Goal: Task Accomplishment & Management: Manage account settings

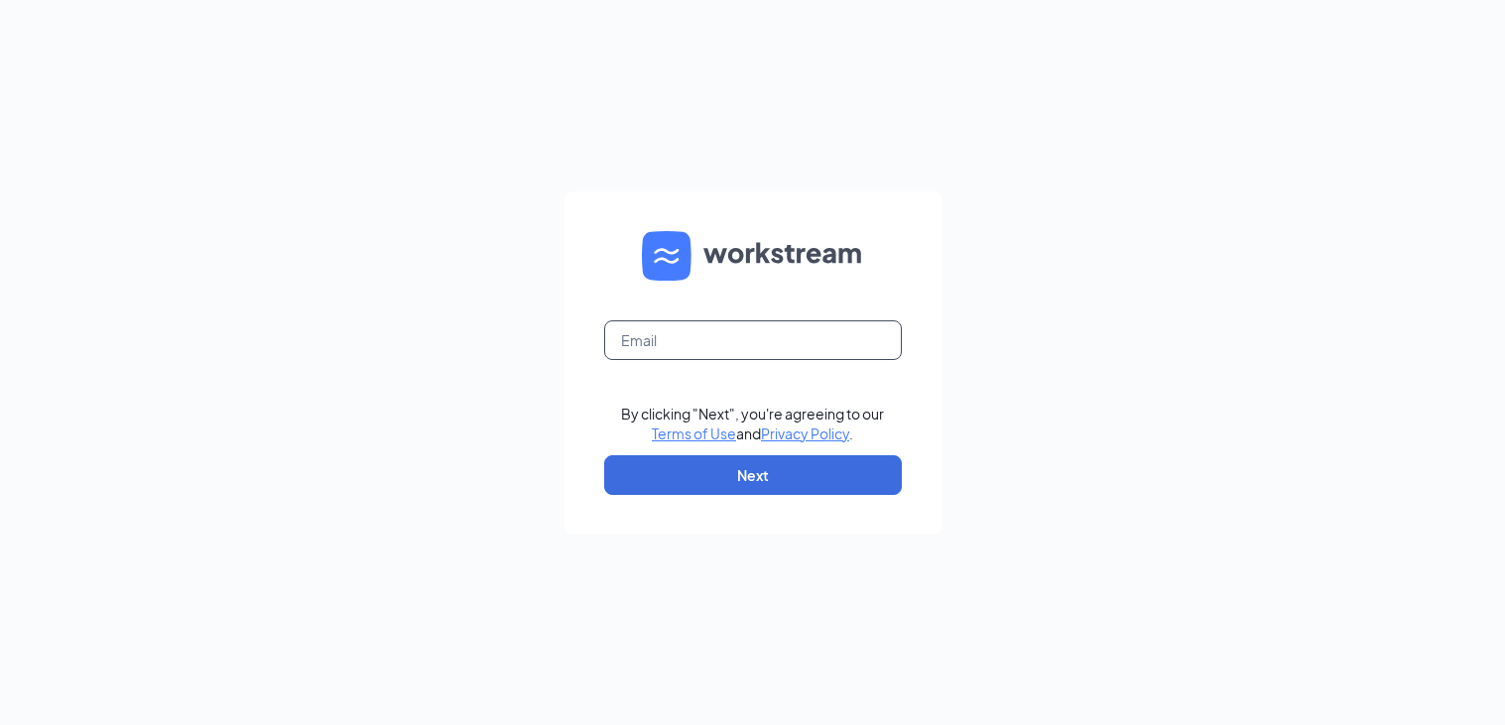
click at [646, 344] on input "text" at bounding box center [753, 340] width 298 height 40
type input "[EMAIL_ADDRESS][DOMAIN_NAME]"
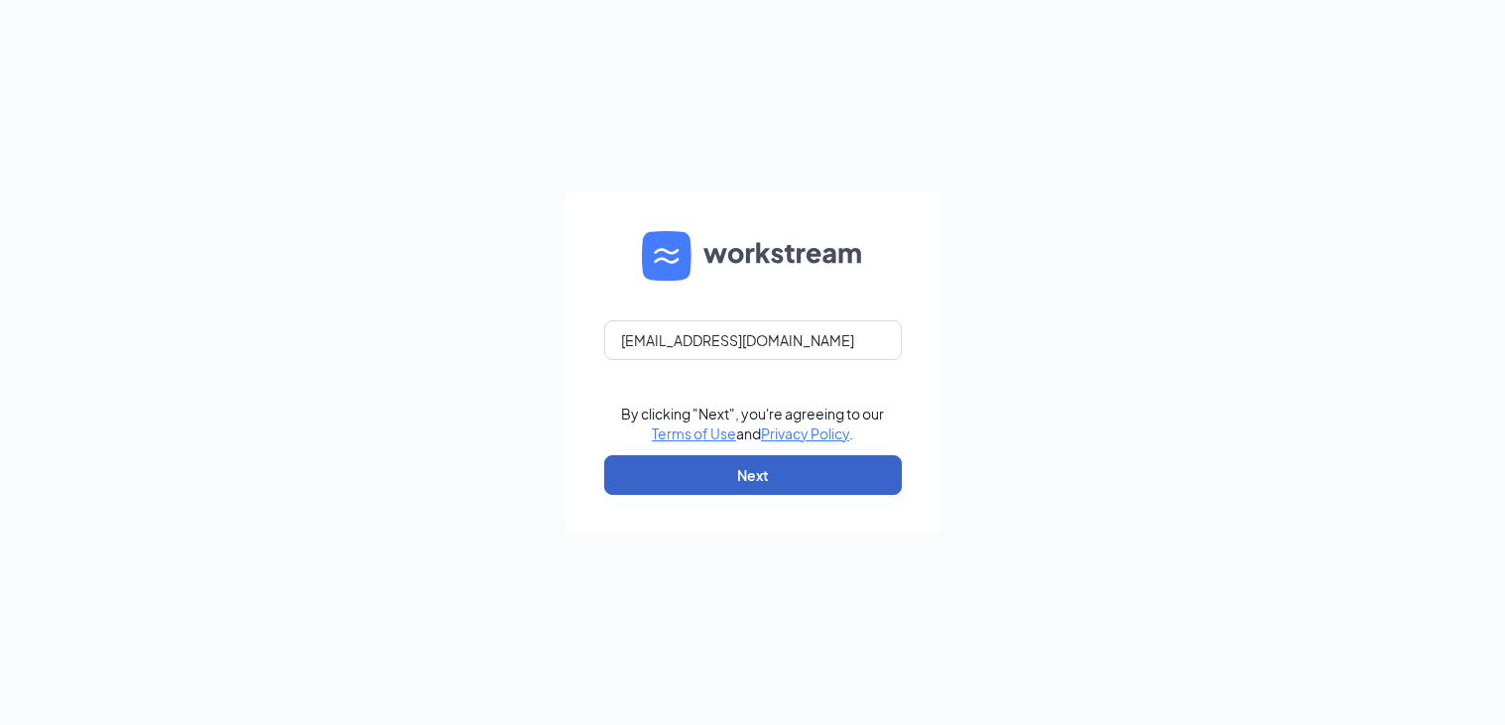
click at [737, 474] on button "Next" at bounding box center [753, 475] width 298 height 40
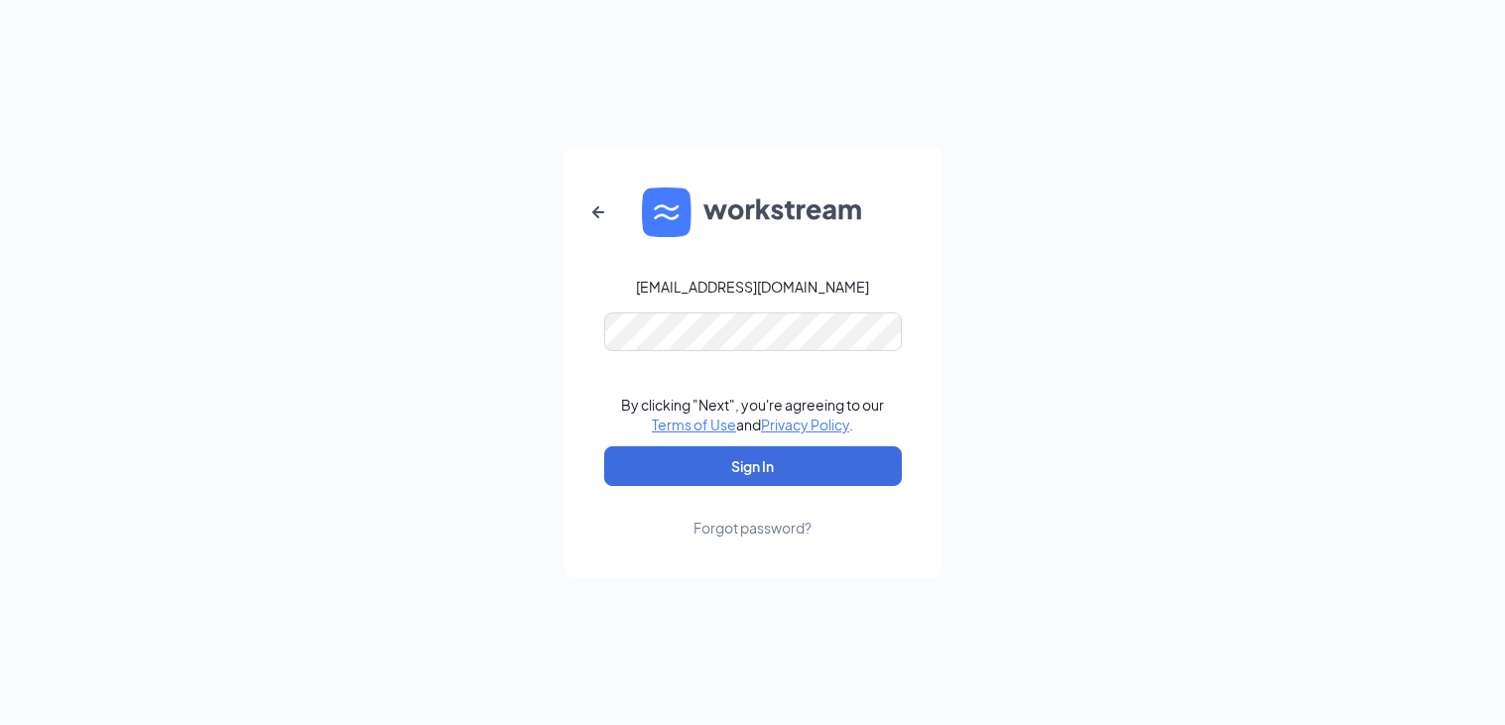
click at [722, 533] on div "Forgot password?" at bounding box center [752, 528] width 118 height 20
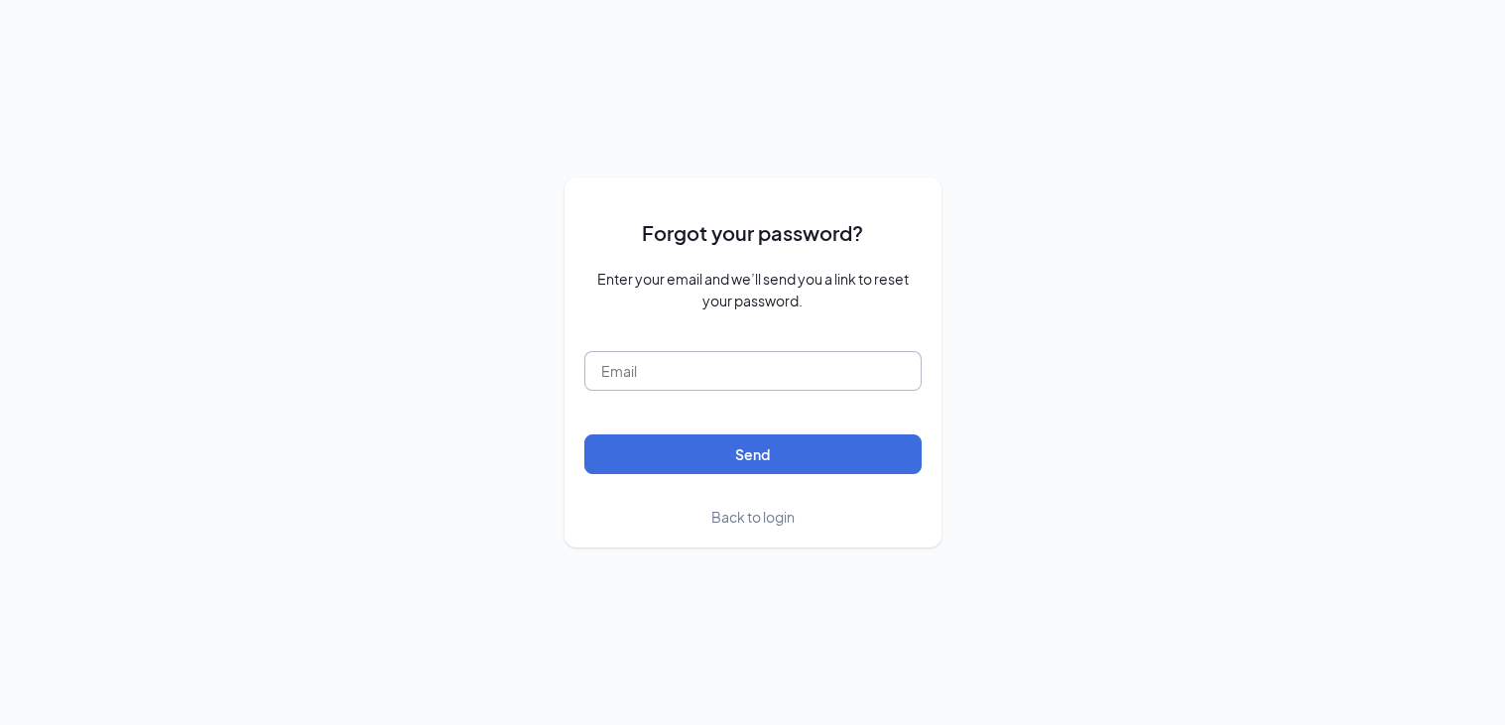
click at [612, 369] on input "text" at bounding box center [752, 371] width 337 height 40
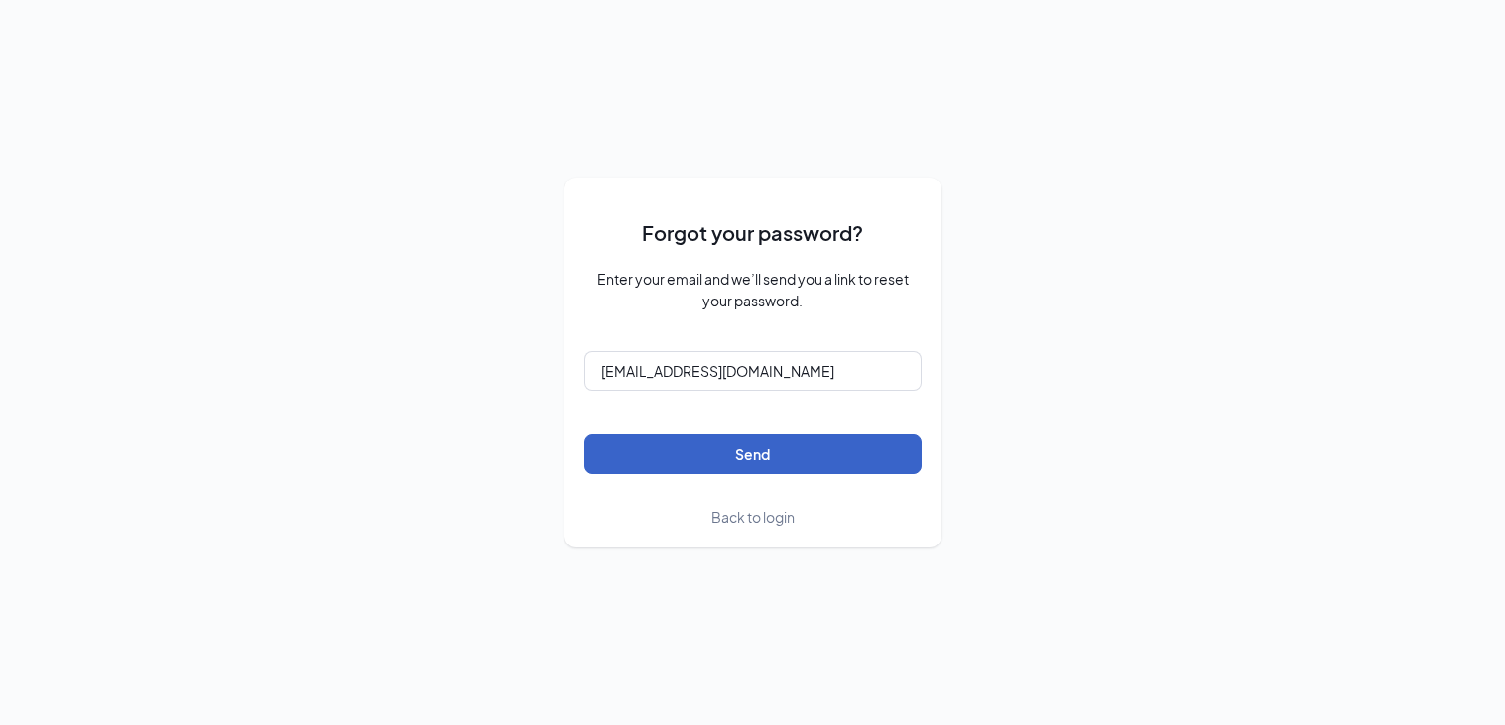
click at [750, 451] on button "Send" at bounding box center [752, 454] width 337 height 40
click at [785, 452] on button "Send" at bounding box center [752, 454] width 337 height 40
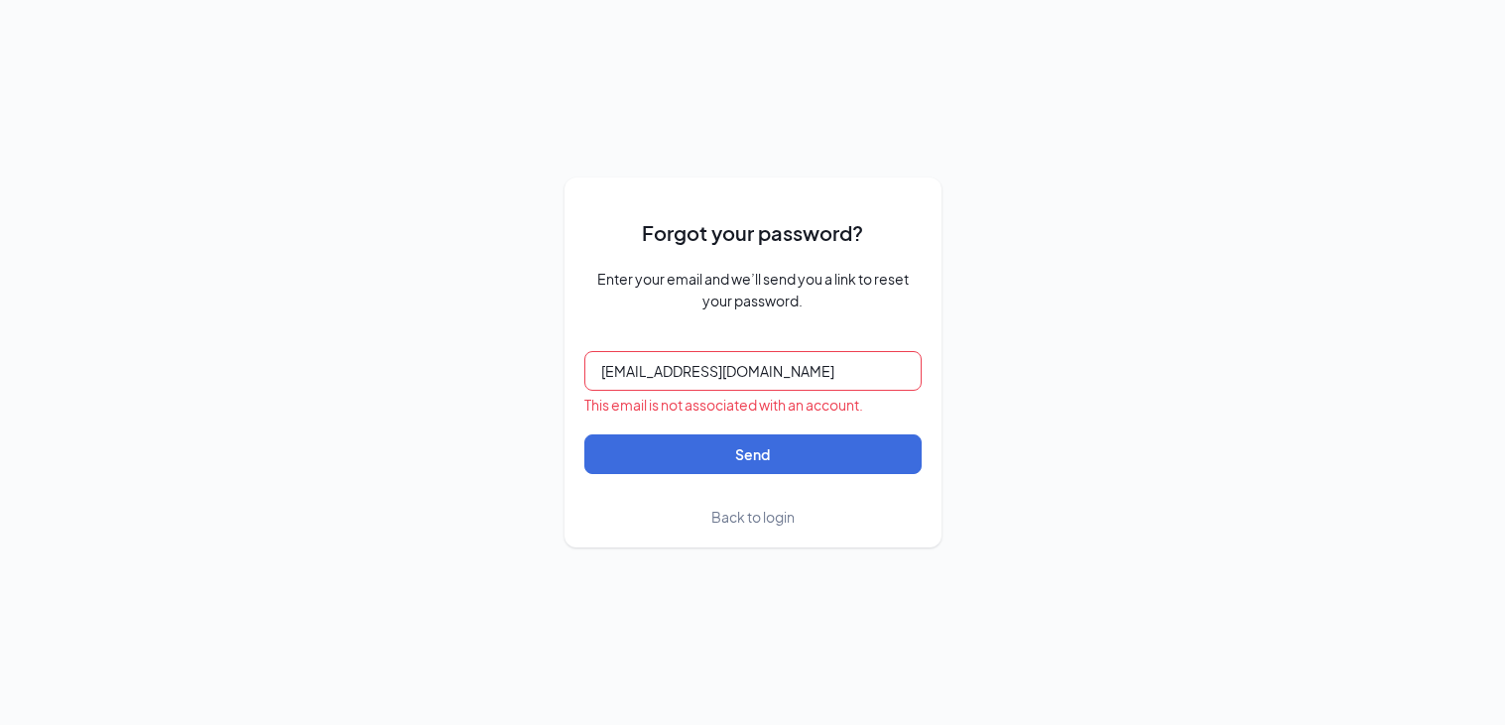
click at [774, 375] on input "[EMAIL_ADDRESS][DOMAIN_NAME]" at bounding box center [752, 371] width 337 height 40
type input "s"
